Goal: Navigation & Orientation: Find specific page/section

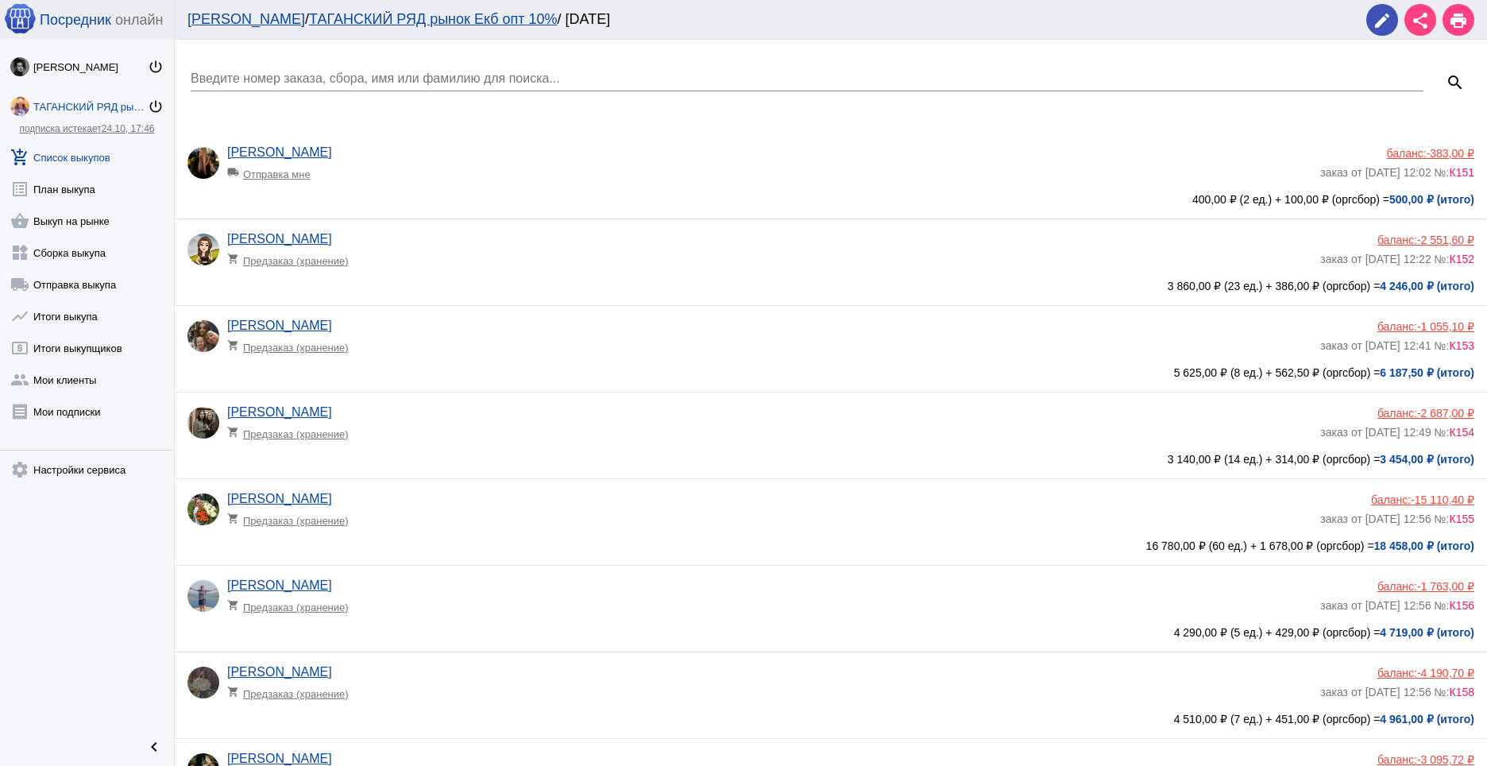
click at [77, 97] on link "ТАГАНСКИЙ РЯД рынок Екб опт 10% power_settings_new" at bounding box center [87, 103] width 174 height 32
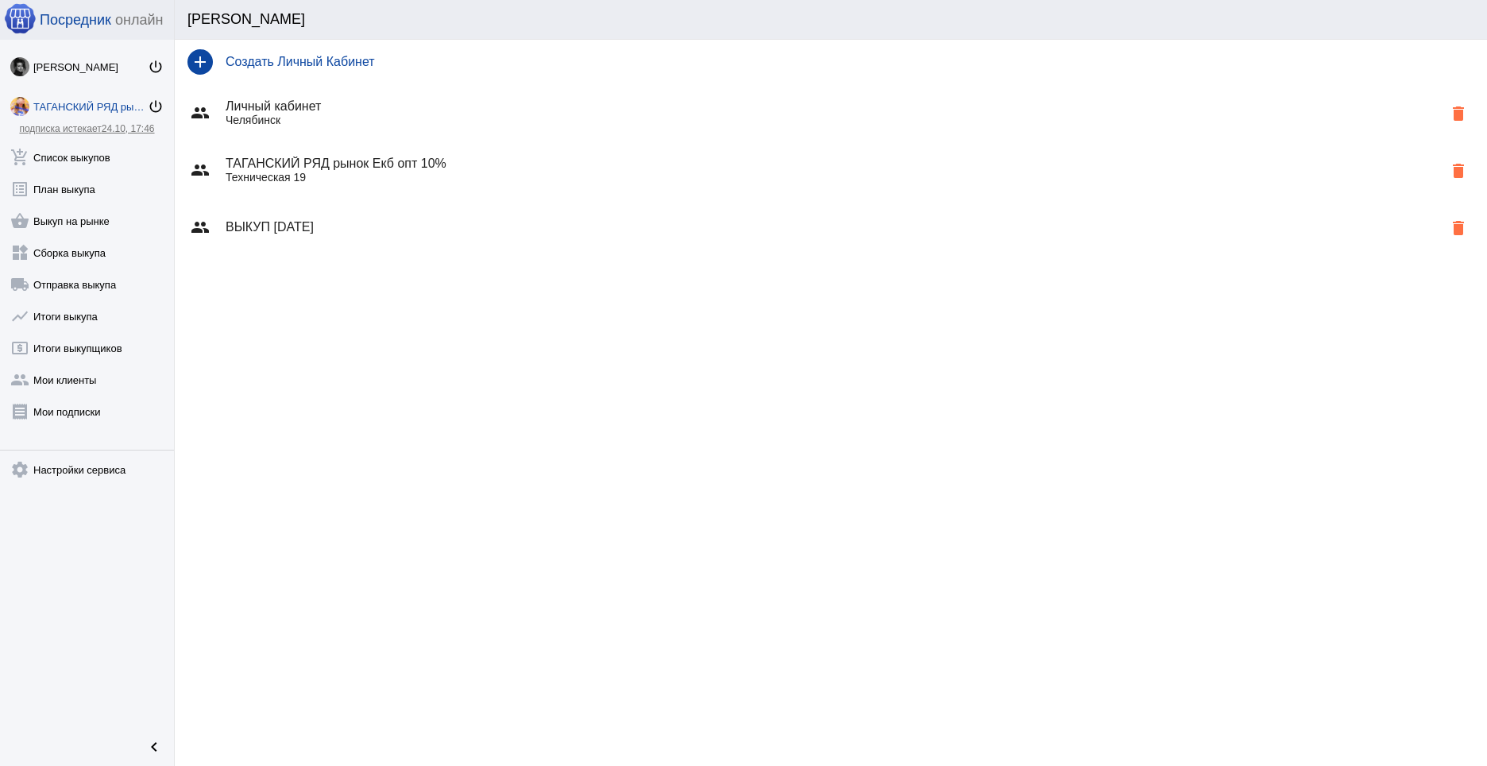
click at [307, 162] on h4 "ТАГАНСКИЙ РЯД рынок Екб опт 10%" at bounding box center [834, 164] width 1217 height 14
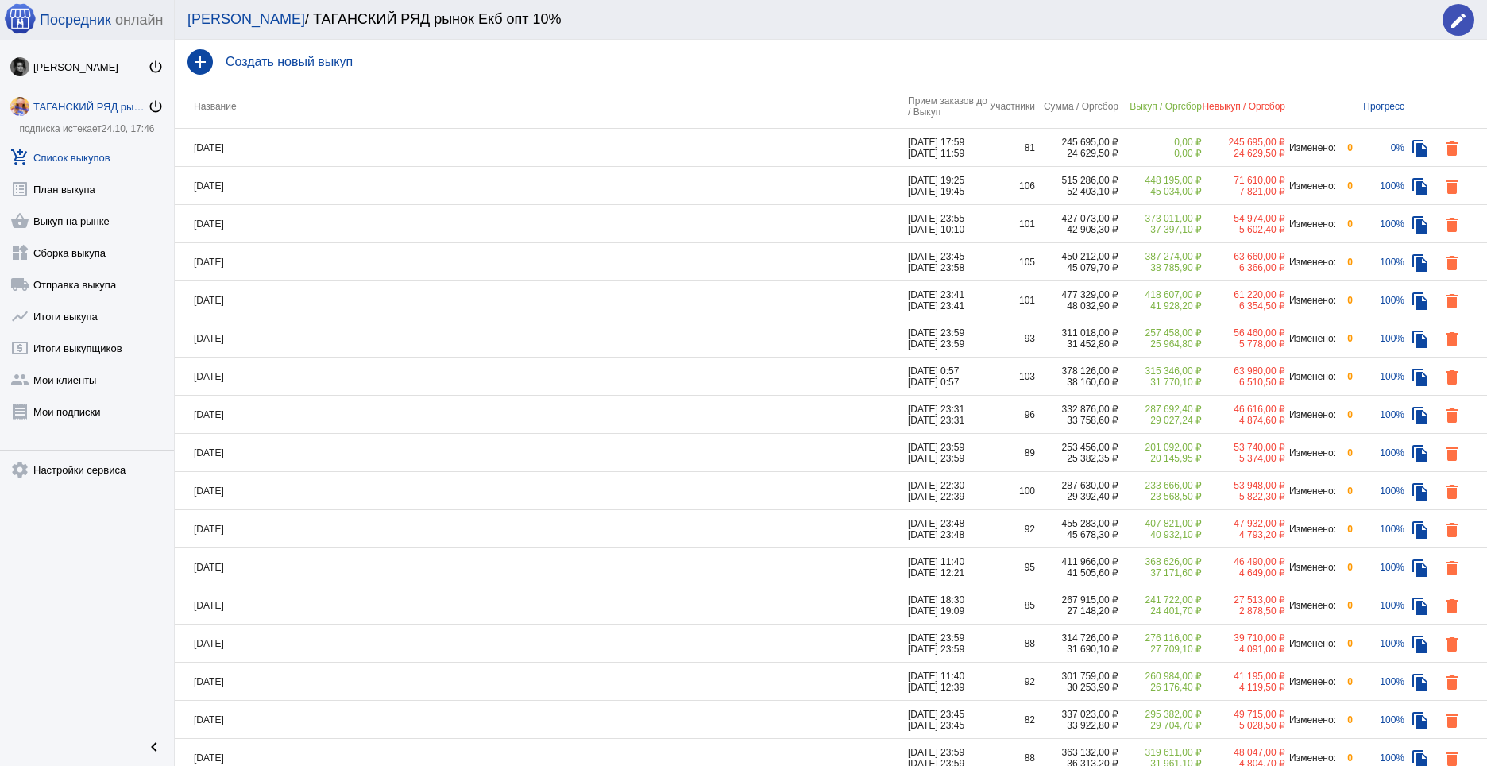
click at [86, 111] on div "ТАГАНСКИЙ РЯД рынок Екб опт 10%" at bounding box center [90, 107] width 114 height 12
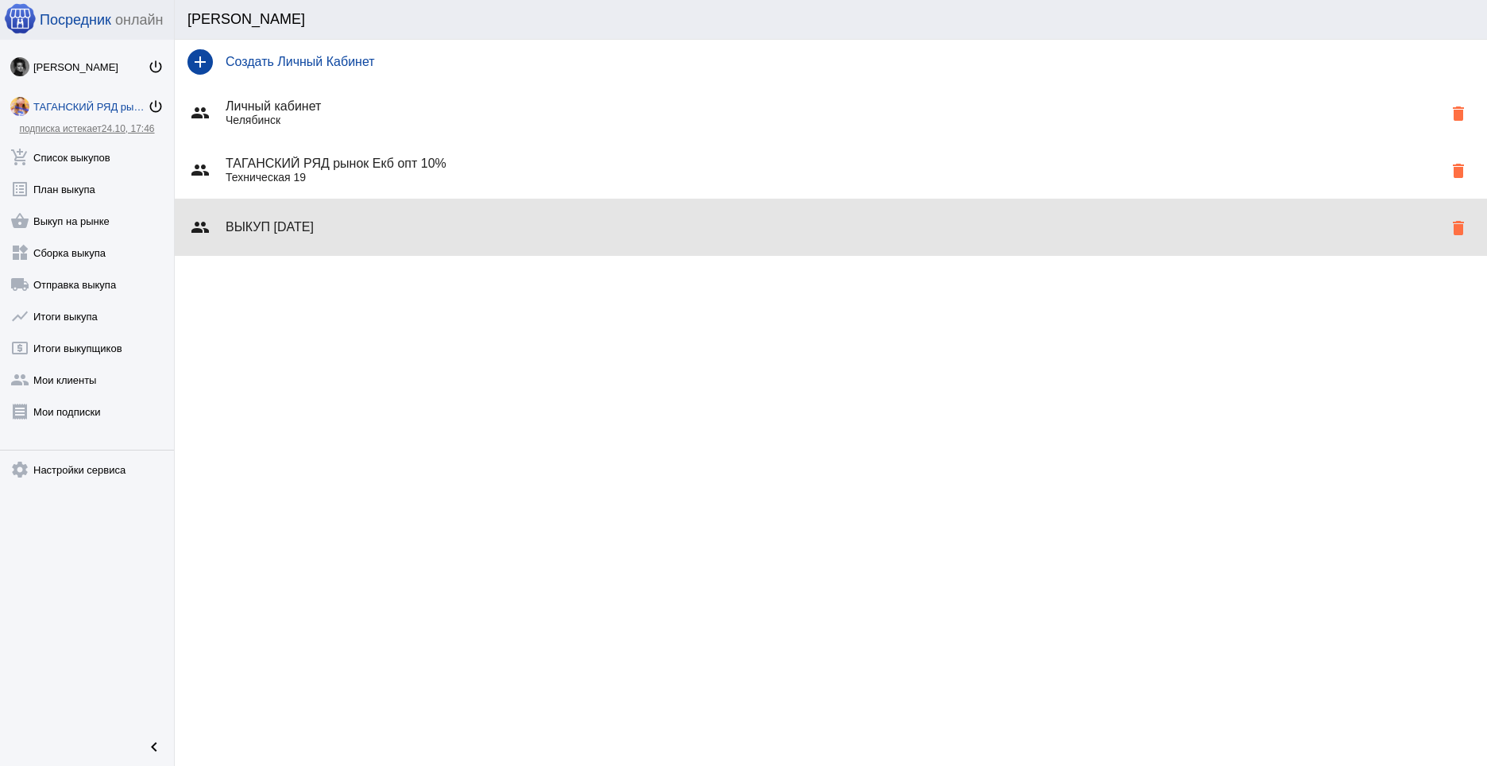
click at [274, 222] on h4 "ВЫКУП [DATE]" at bounding box center [834, 227] width 1217 height 14
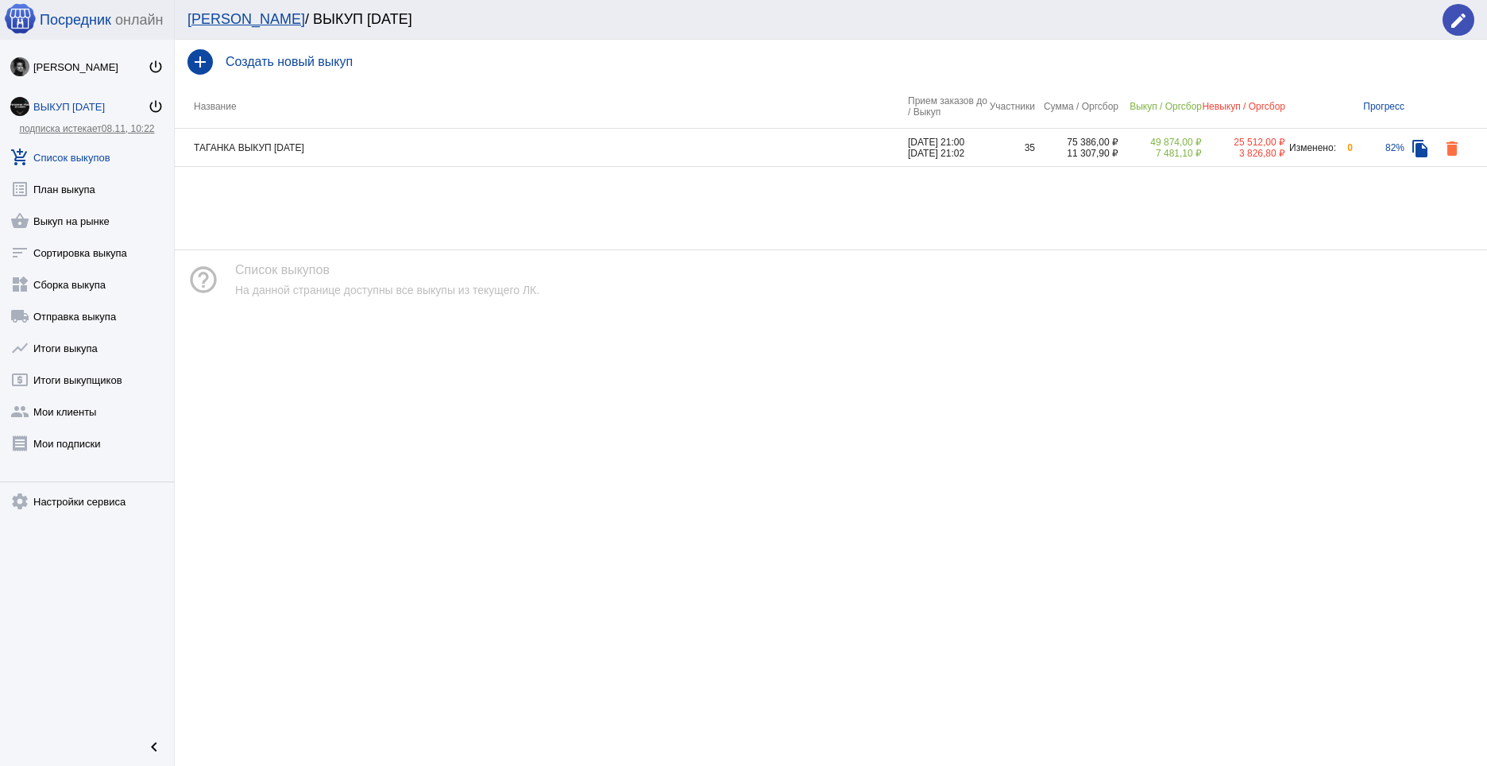
click at [344, 142] on td "ТАГАНКА ВЫКУП [DATE]" at bounding box center [541, 148] width 733 height 38
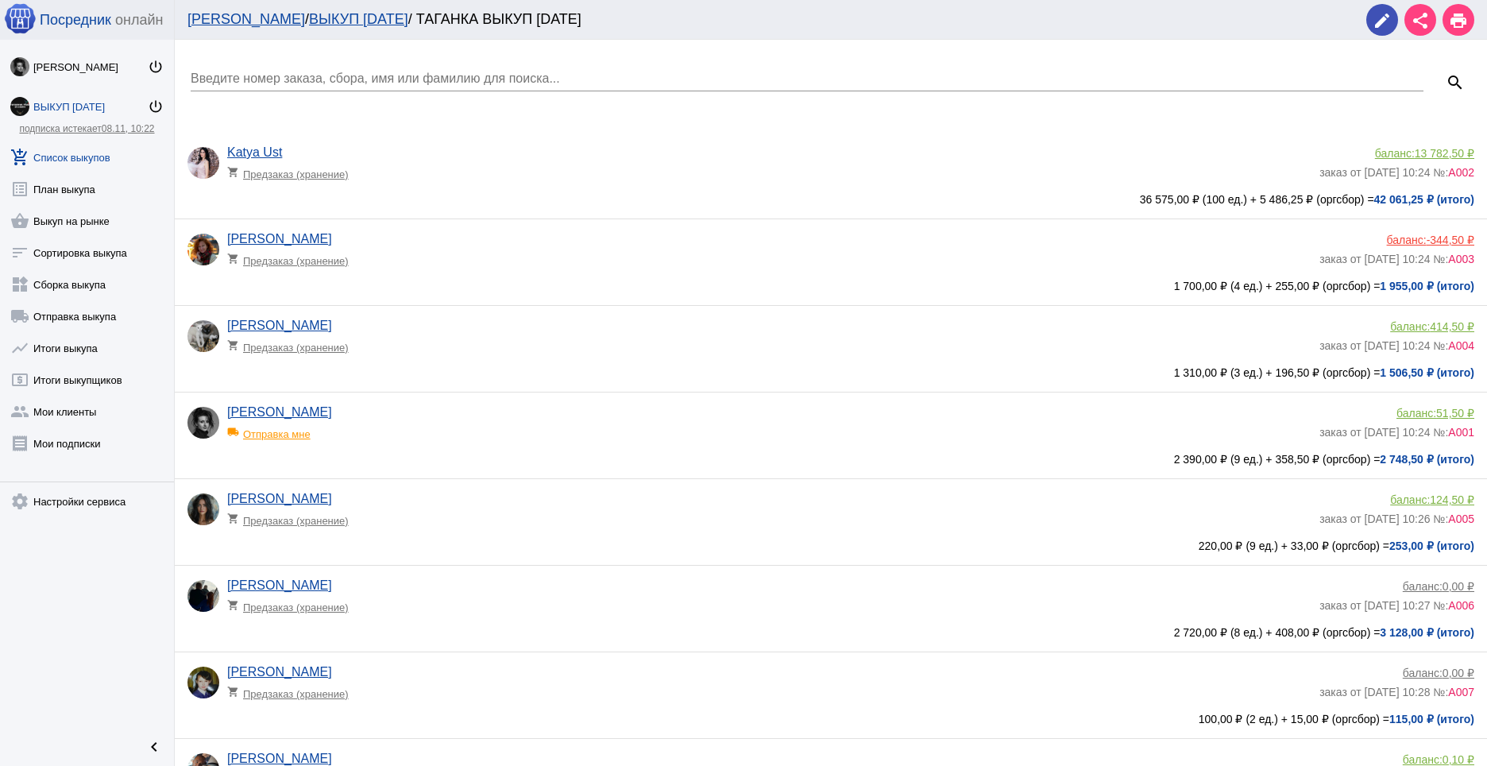
click at [67, 153] on link "add_shopping_cart Список выкупов" at bounding box center [87, 154] width 174 height 32
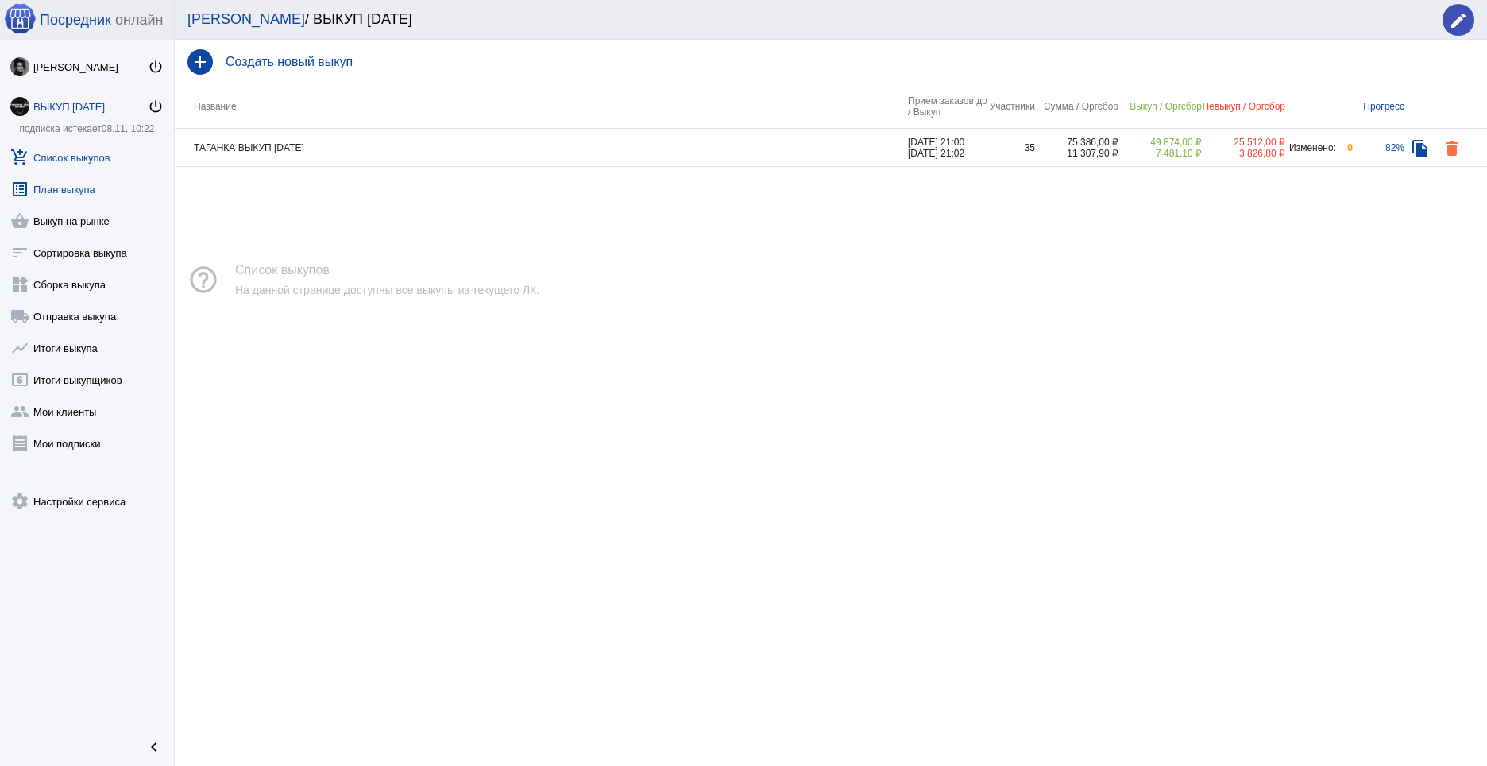
click at [74, 196] on link "list_alt План выкупа" at bounding box center [87, 186] width 174 height 32
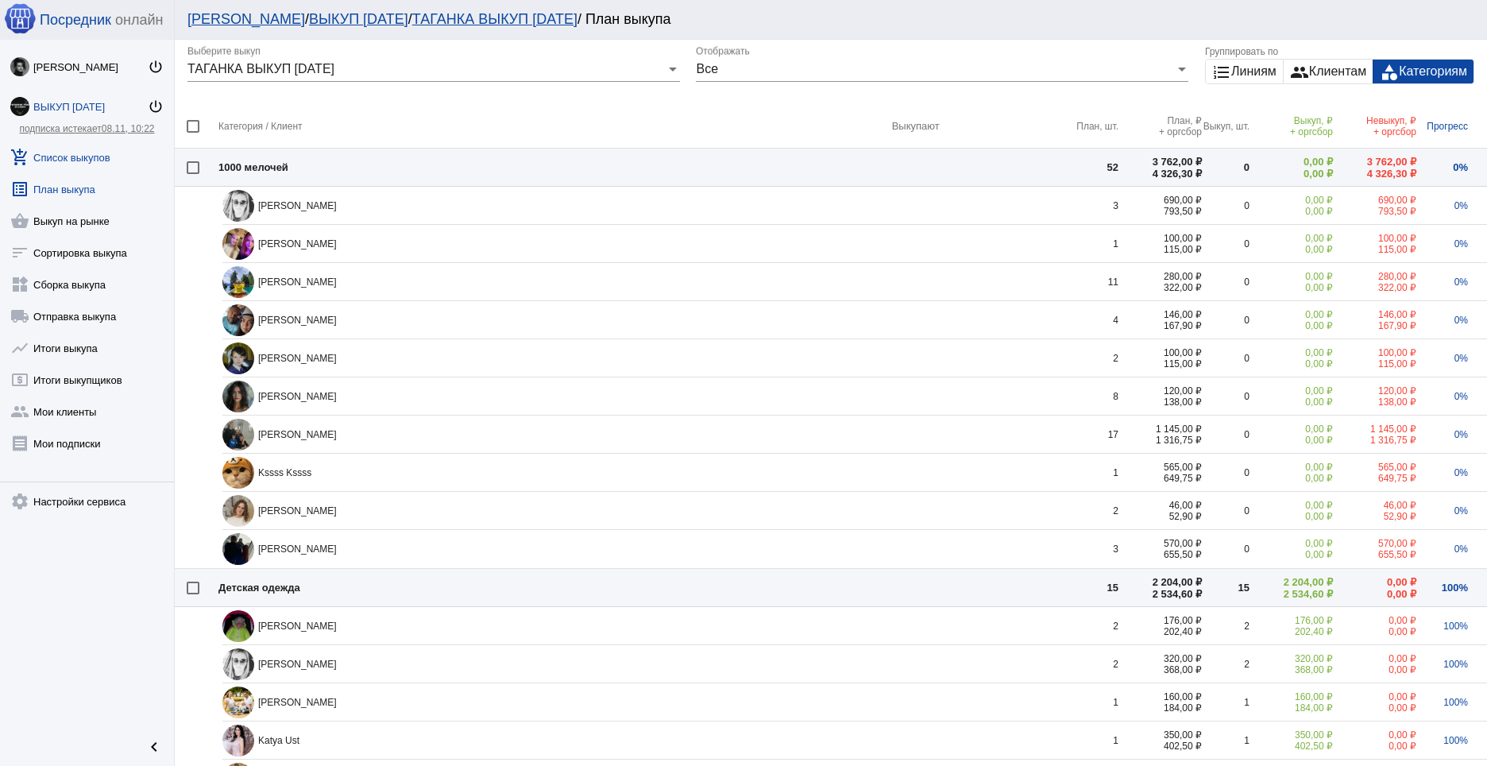
click at [78, 165] on link "add_shopping_cart Список выкупов" at bounding box center [87, 154] width 174 height 32
